Goal: Task Accomplishment & Management: Manage account settings

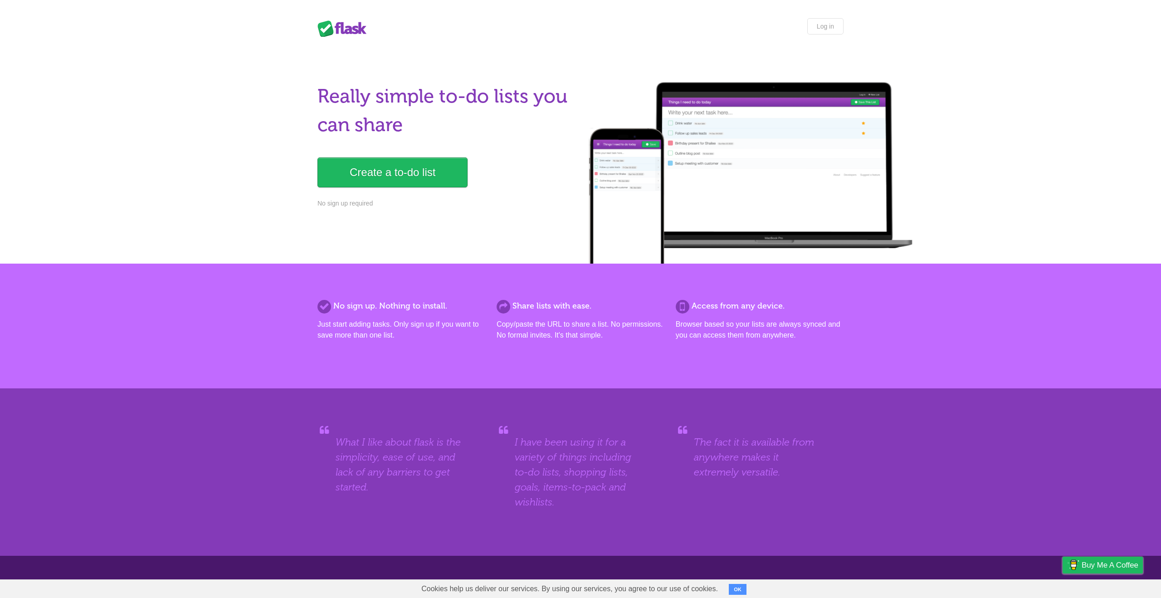
click at [832, 35] on div "Flask Lists Log in" at bounding box center [580, 27] width 544 height 19
click at [832, 29] on link "Log in" at bounding box center [825, 26] width 36 height 16
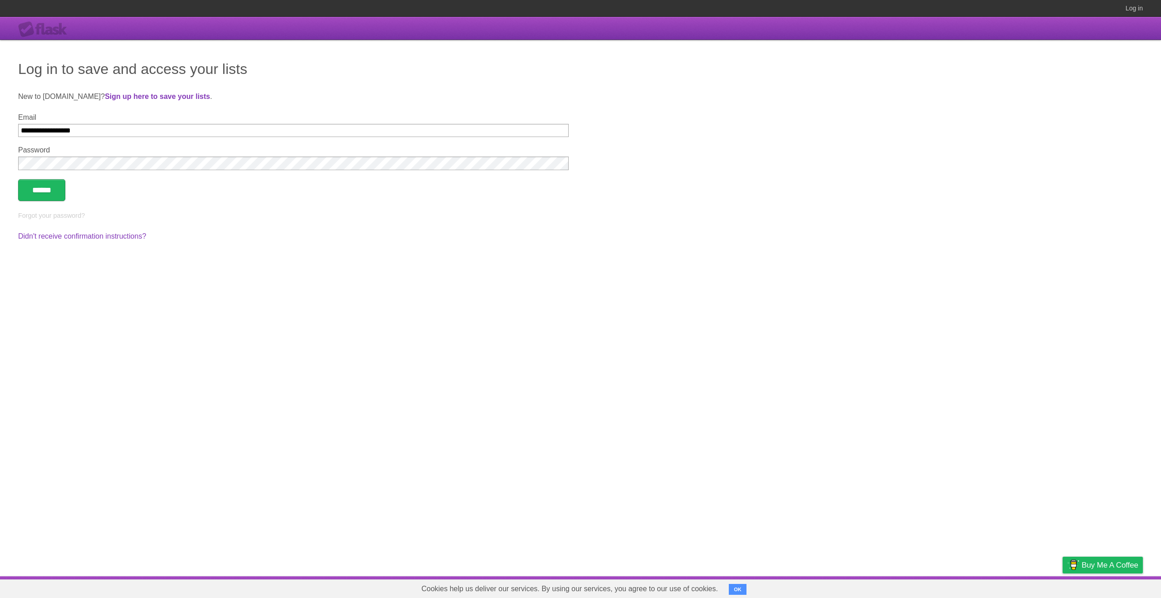
type input "**********"
click at [18, 179] on input "******" at bounding box center [41, 190] width 47 height 22
